Goal: Check status: Check status

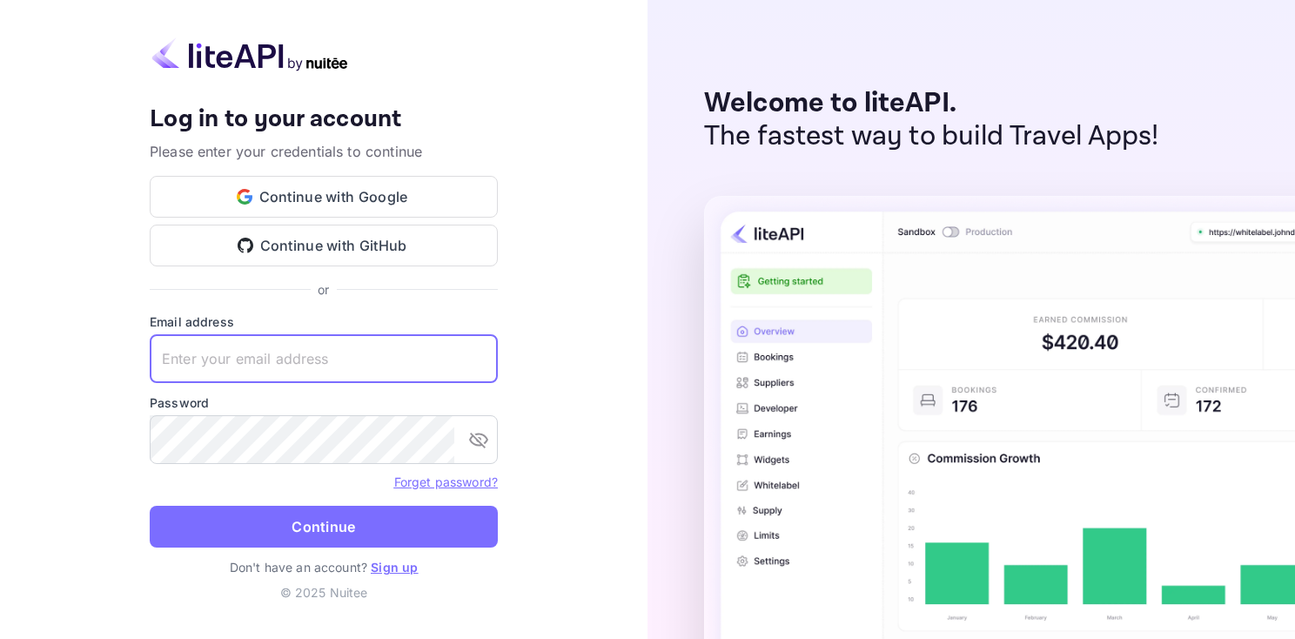
click at [256, 356] on input "text" at bounding box center [324, 358] width 348 height 49
paste input "[EMAIL_ADDRESS][DOMAIN_NAME]"
type input "[EMAIL_ADDRESS][DOMAIN_NAME]"
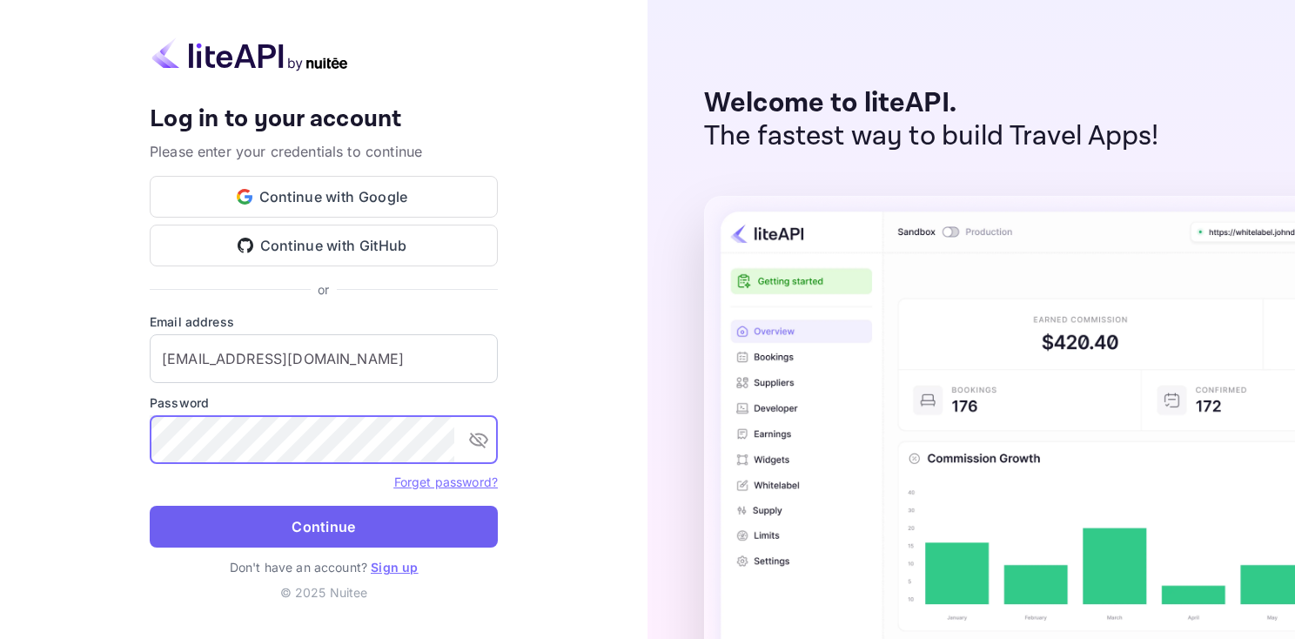
click at [318, 537] on button "Continue" at bounding box center [324, 527] width 348 height 42
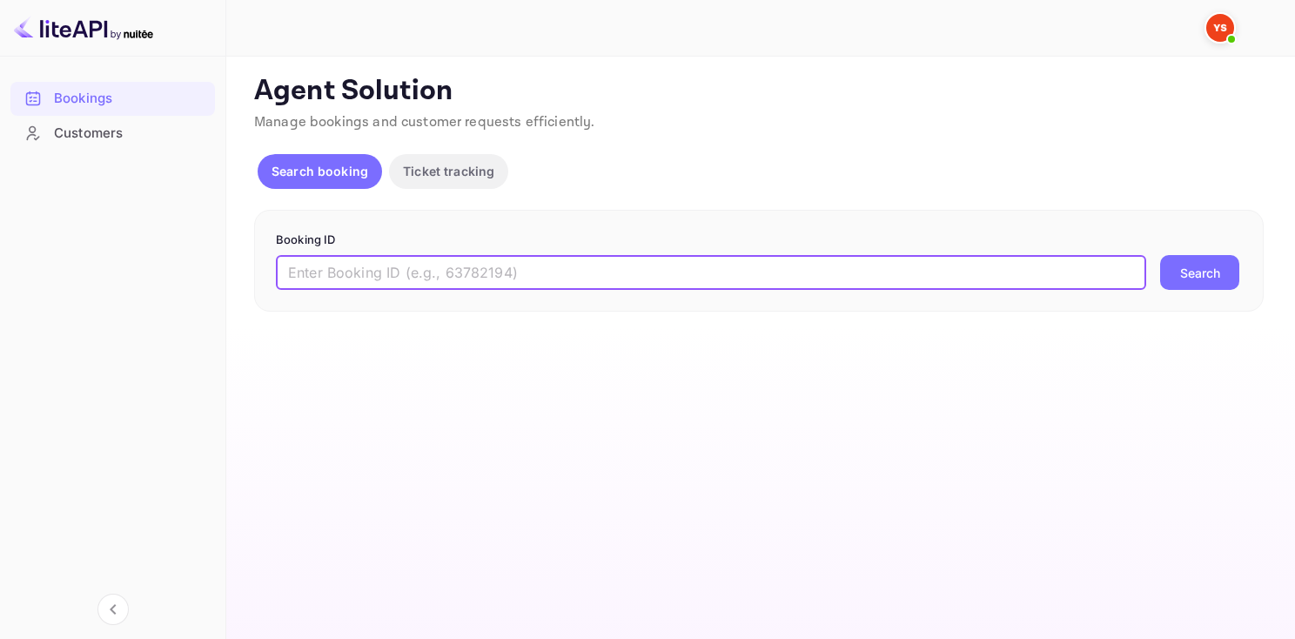
click at [313, 261] on input "text" at bounding box center [711, 272] width 870 height 35
paste input "9931945"
type input "9931945"
click at [1209, 270] on button "Search" at bounding box center [1199, 272] width 79 height 35
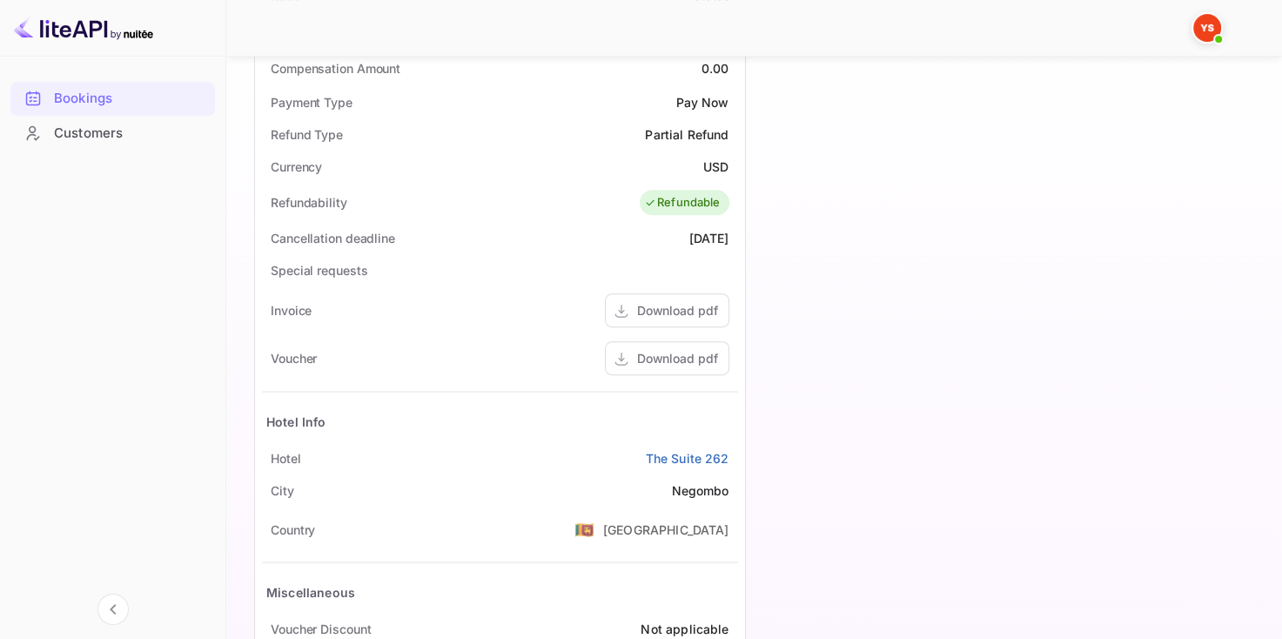
scroll to position [696, 0]
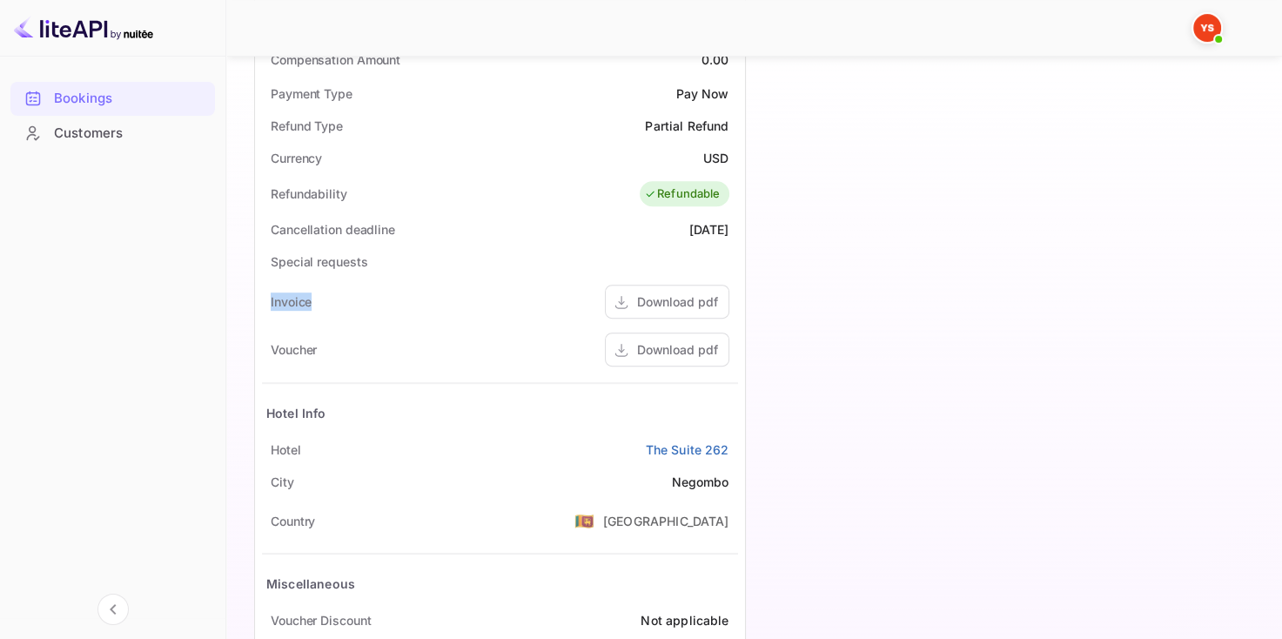
drag, startPoint x: 272, startPoint y: 301, endPoint x: 318, endPoint y: 303, distance: 46.2
click at [318, 303] on div "Invoice Download pdf" at bounding box center [500, 302] width 476 height 48
drag, startPoint x: 267, startPoint y: 348, endPoint x: 320, endPoint y: 346, distance: 53.1
click at [320, 346] on div "Voucher Download pdf" at bounding box center [500, 349] width 476 height 48
click at [432, 359] on div "Voucher Download pdf" at bounding box center [500, 349] width 476 height 48
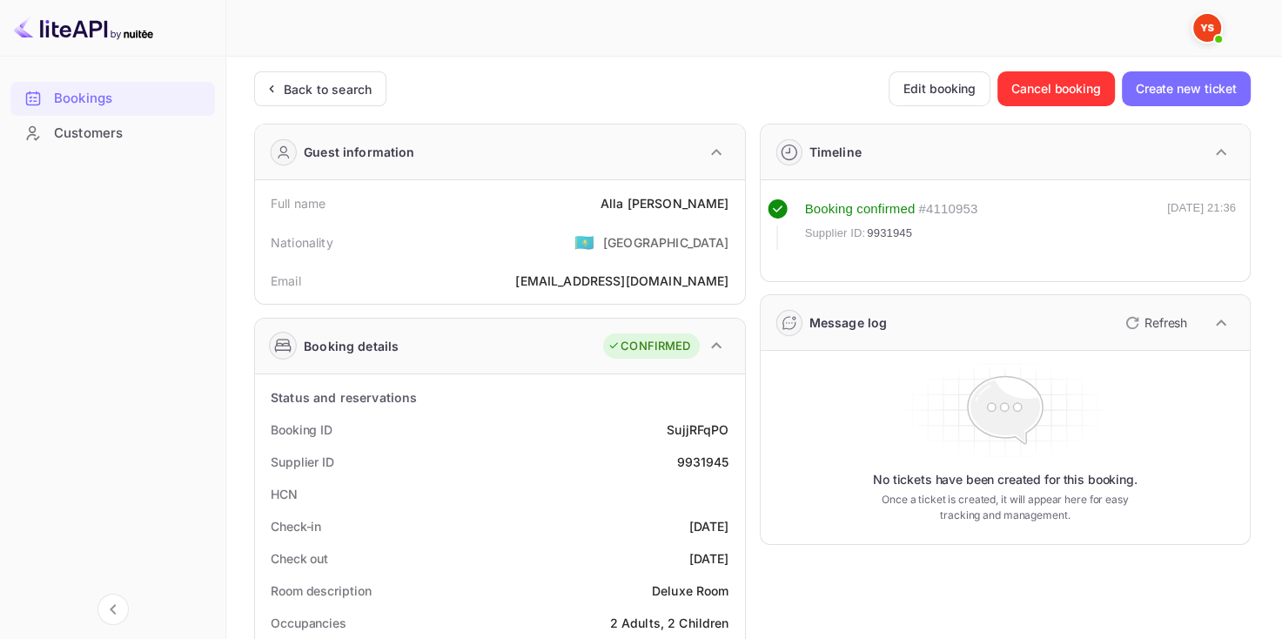
scroll to position [0, 0]
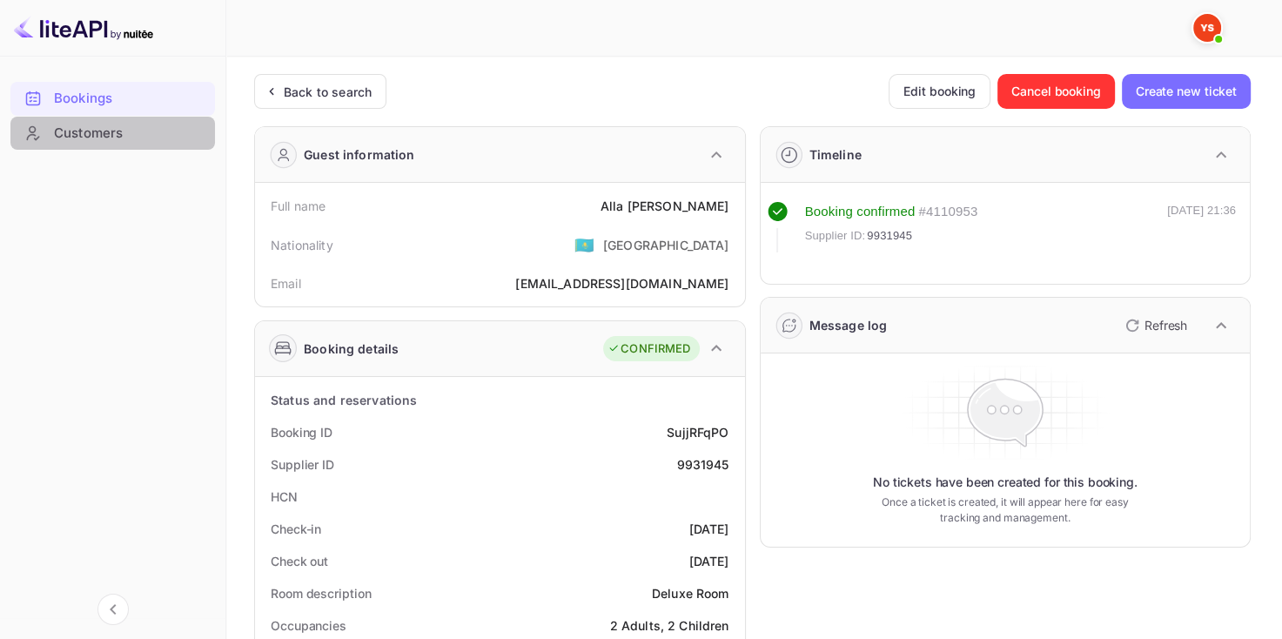
click at [116, 132] on div "Customers" at bounding box center [130, 134] width 152 height 20
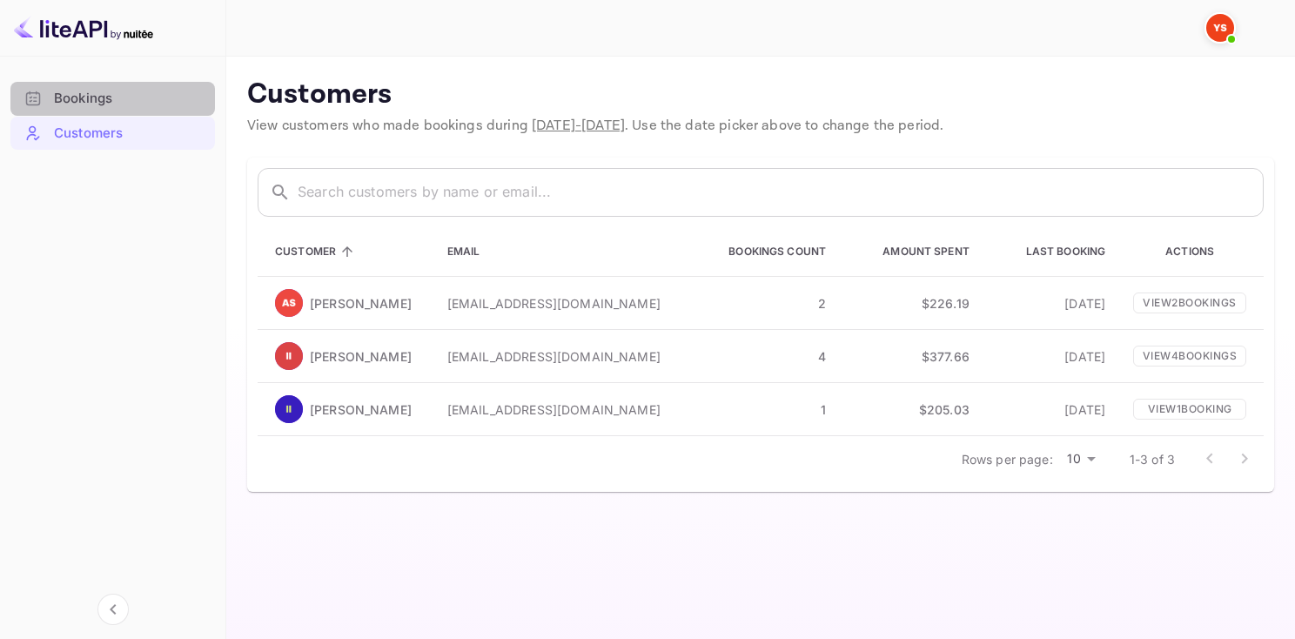
click at [118, 97] on div "Bookings" at bounding box center [130, 99] width 152 height 20
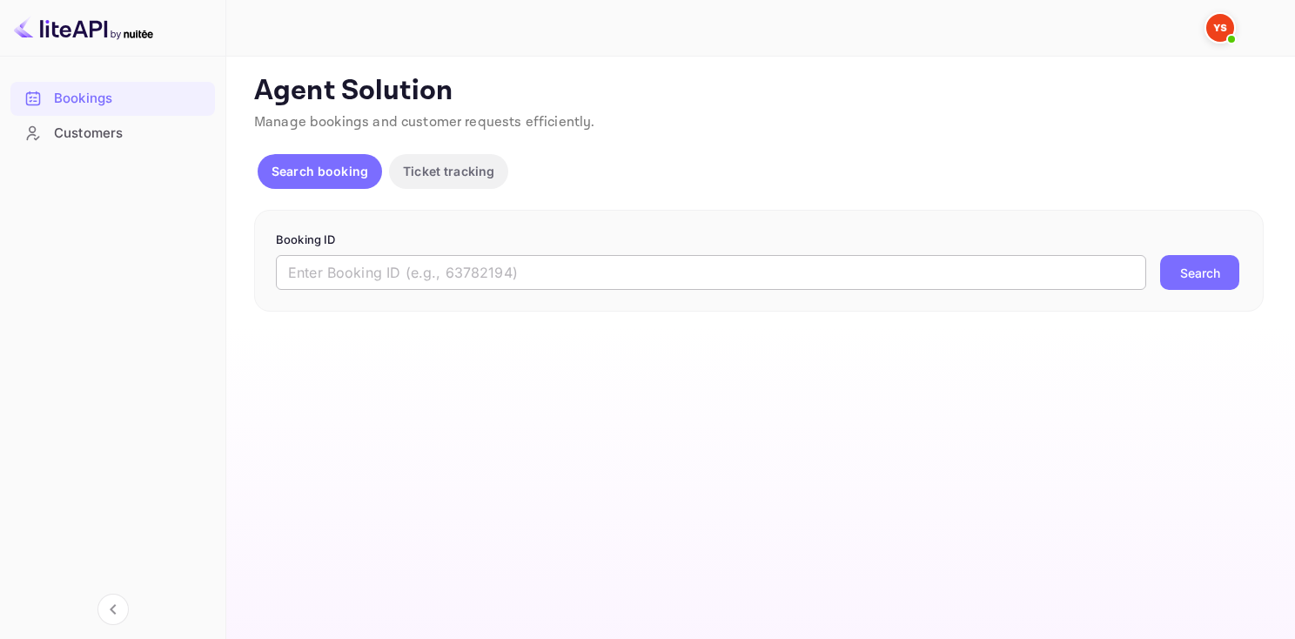
click at [386, 278] on input "text" at bounding box center [711, 272] width 870 height 35
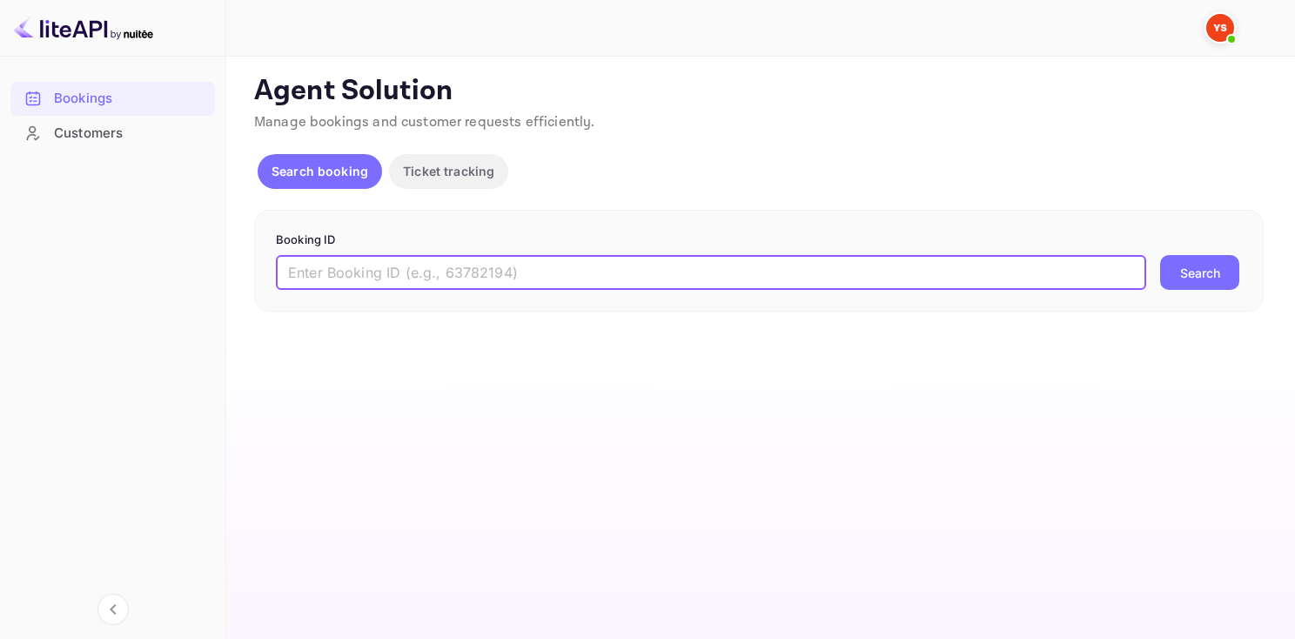
paste input "9931945"
type input "9931945"
click at [1191, 268] on button "Search" at bounding box center [1199, 272] width 79 height 35
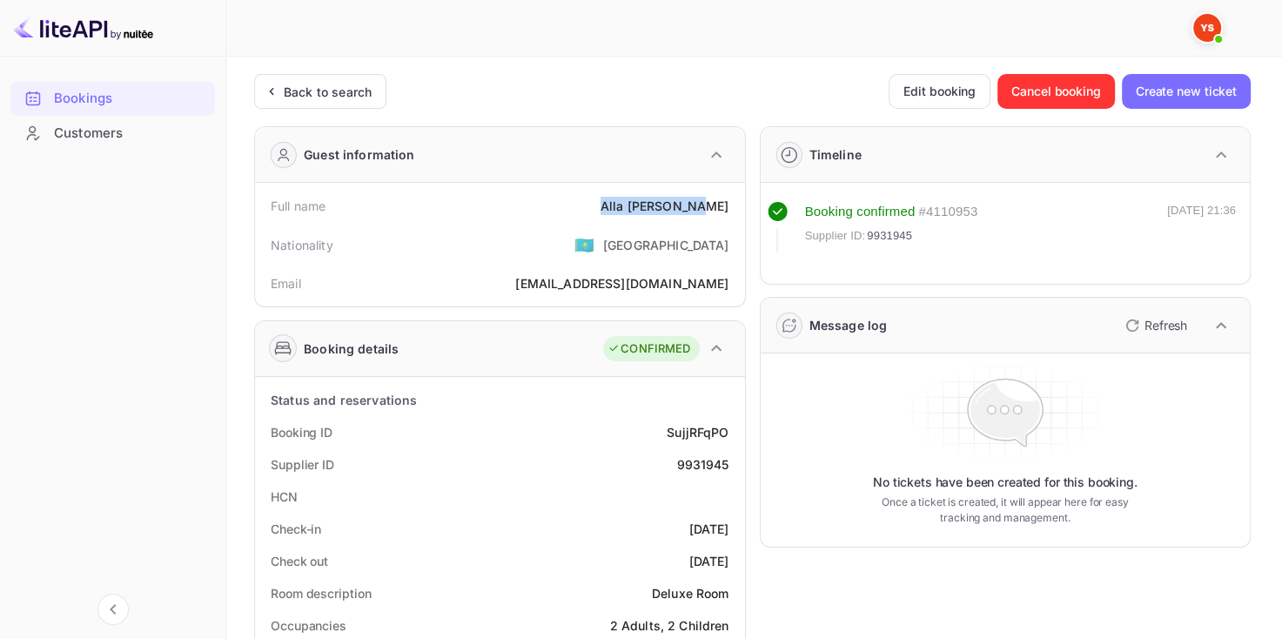
drag, startPoint x: 628, startPoint y: 206, endPoint x: 731, endPoint y: 216, distance: 103.1
click at [731, 216] on div "Full name [PERSON_NAME]" at bounding box center [500, 206] width 476 height 32
copy div "[PERSON_NAME]"
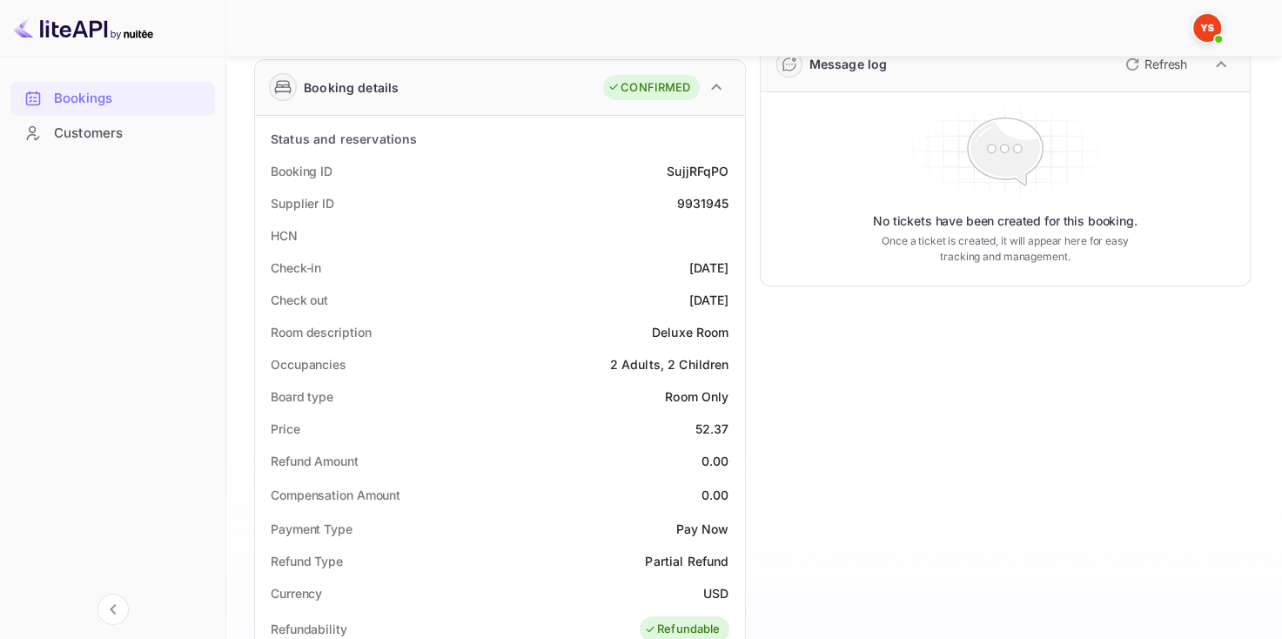
scroll to position [348, 0]
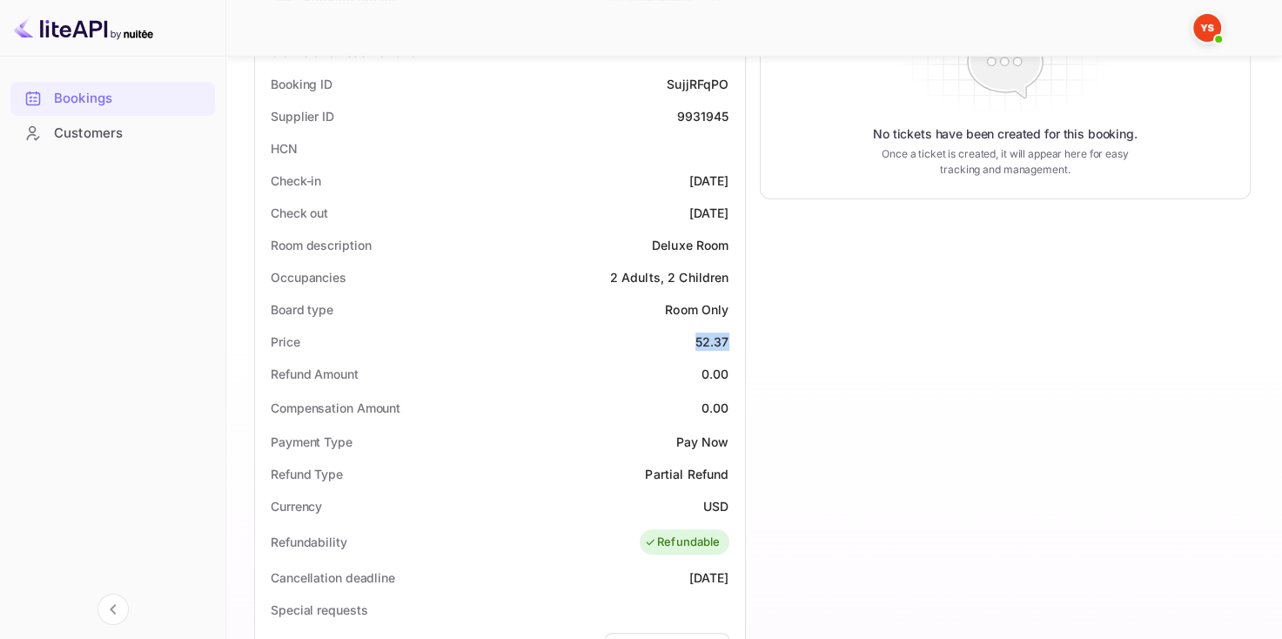
drag, startPoint x: 696, startPoint y: 339, endPoint x: 731, endPoint y: 338, distance: 34.9
click at [731, 338] on div "Price 52.37" at bounding box center [500, 341] width 476 height 32
copy div "52.37"
drag, startPoint x: 691, startPoint y: 512, endPoint x: 734, endPoint y: 507, distance: 42.9
click at [734, 507] on div "Currency USD" at bounding box center [500, 506] width 476 height 32
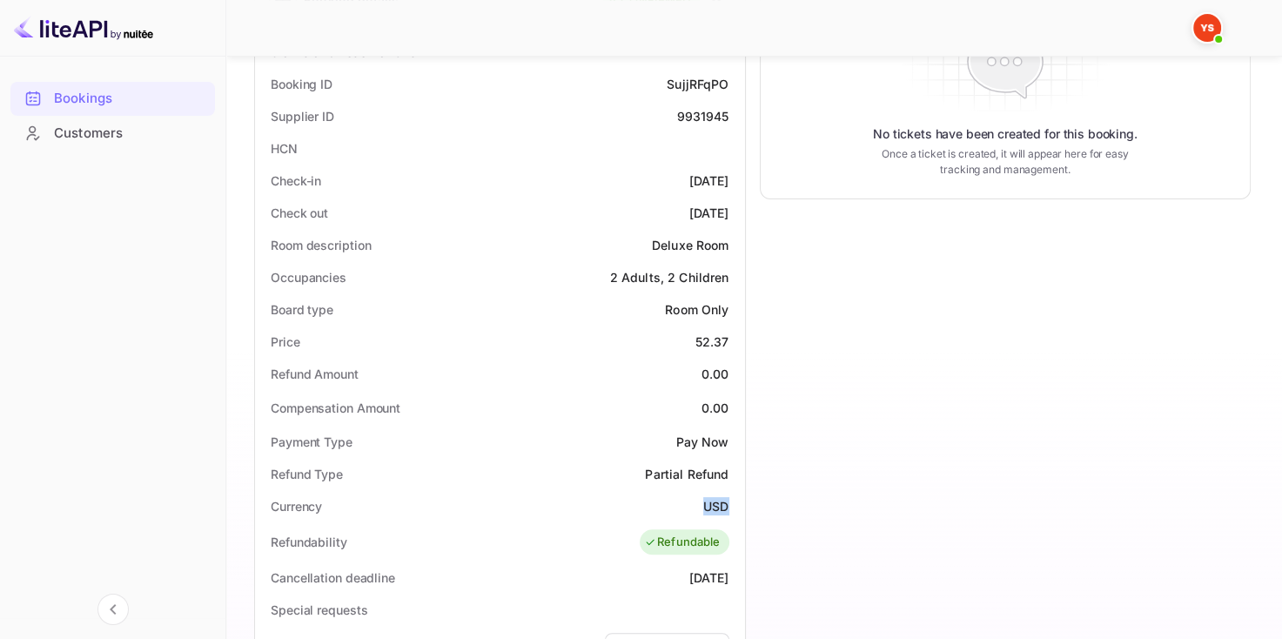
copy div "USD"
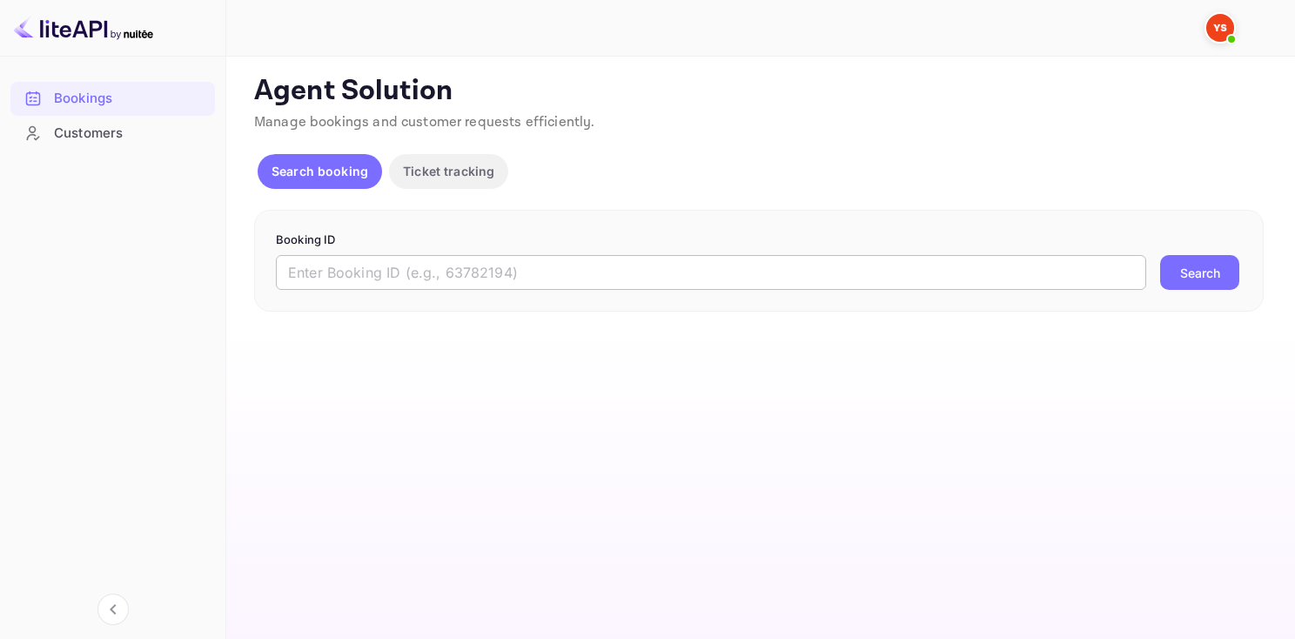
click at [372, 268] on input "text" at bounding box center [711, 272] width 870 height 35
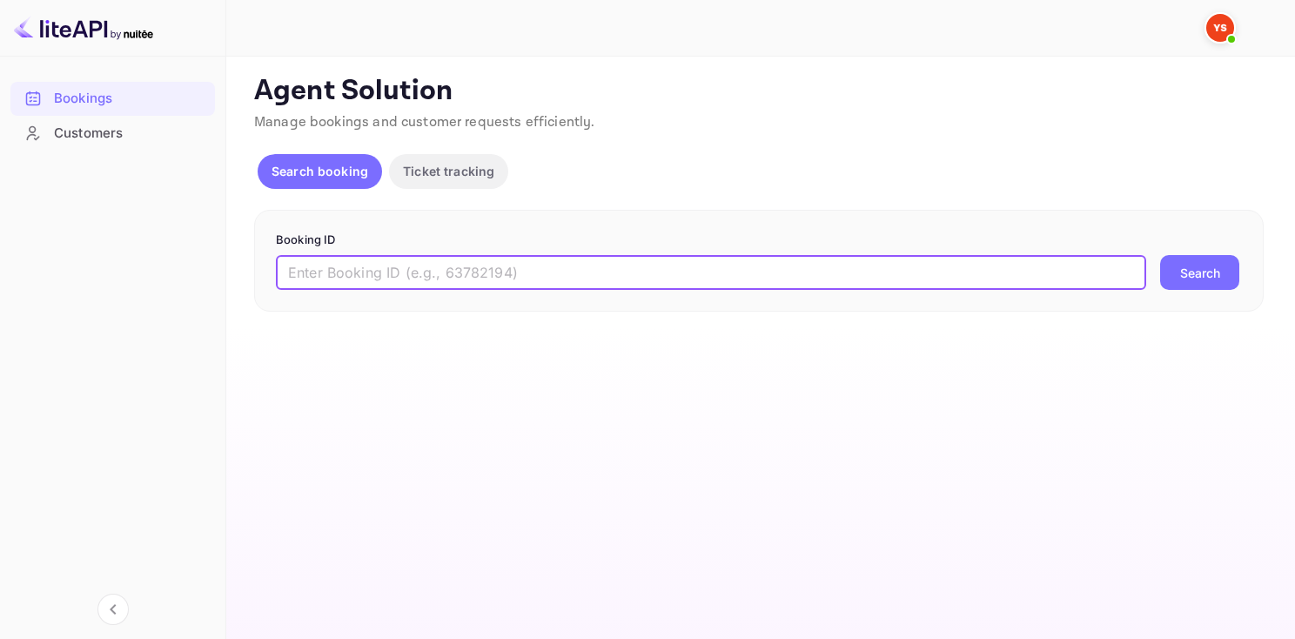
paste input "9116274"
type input "9116274"
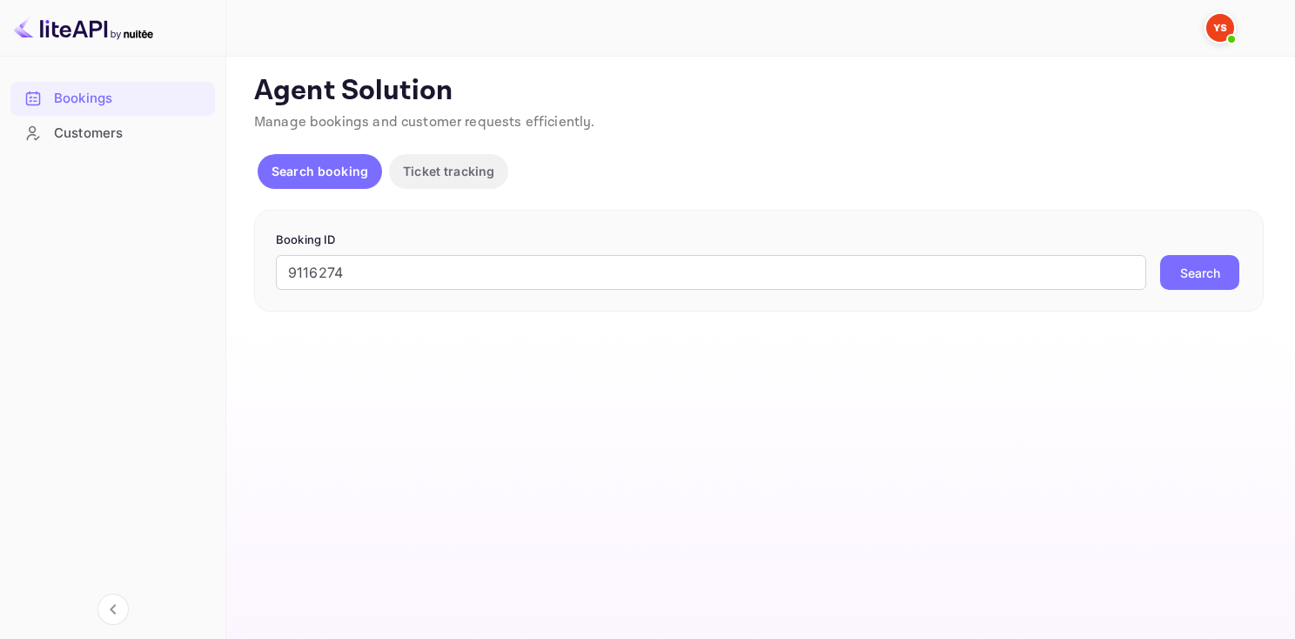
click at [1183, 276] on button "Search" at bounding box center [1199, 272] width 79 height 35
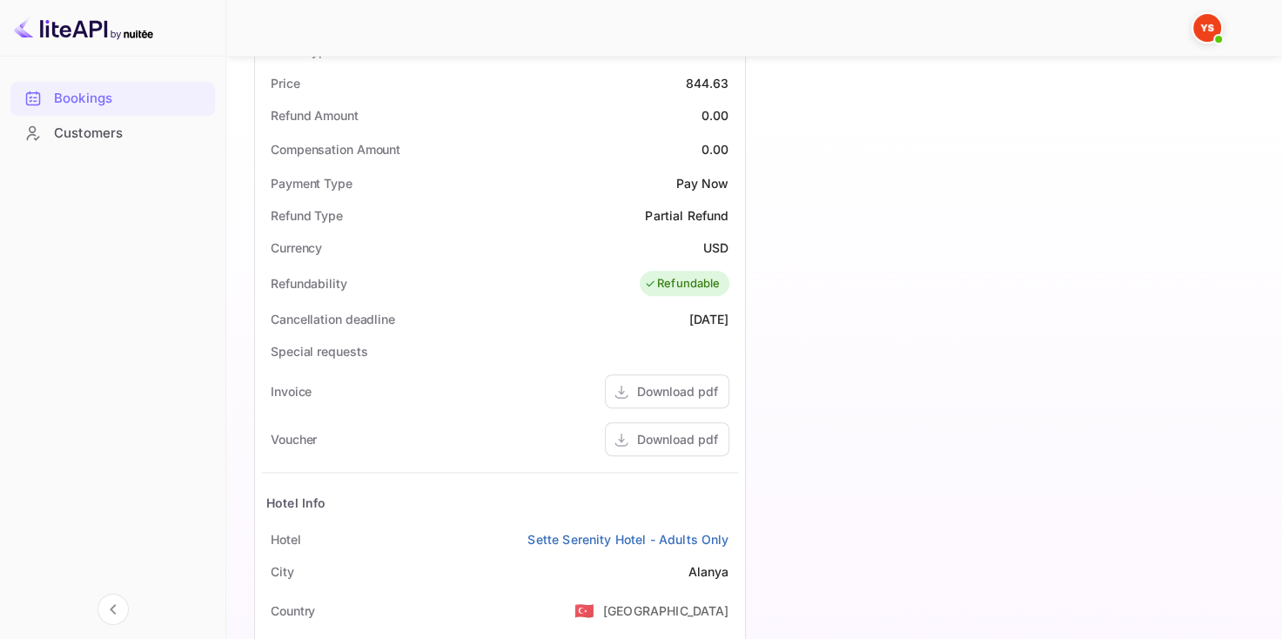
scroll to position [609, 0]
click at [650, 427] on div "Download pdf" at bounding box center [677, 436] width 81 height 18
